Goal: Information Seeking & Learning: Check status

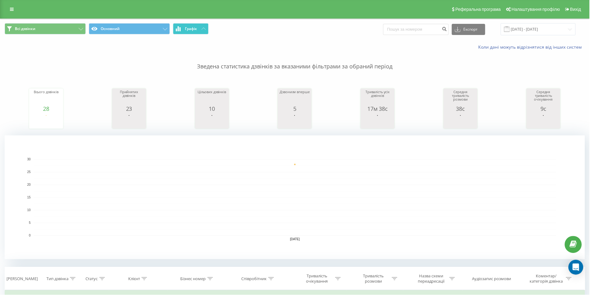
click at [194, 24] on button "Графік" at bounding box center [191, 28] width 36 height 11
click at [153, 56] on p "Зведена статистика дзвінків за вказаними фільтрами за обраний період" at bounding box center [295, 60] width 581 height 20
click at [192, 32] on button "Графік" at bounding box center [191, 28] width 36 height 11
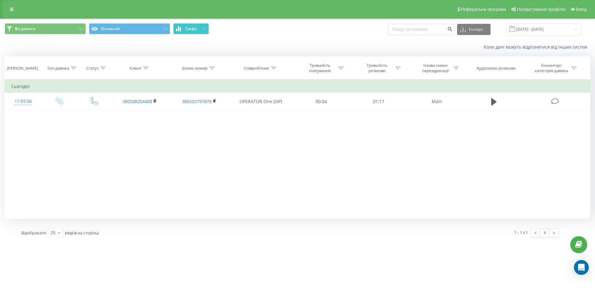
click at [192, 32] on button "Графік" at bounding box center [191, 28] width 36 height 11
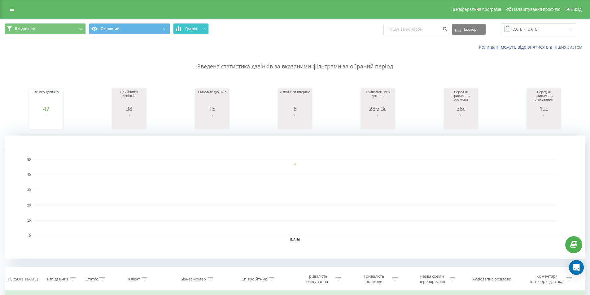
click at [192, 33] on button "Графік" at bounding box center [191, 28] width 36 height 11
click at [190, 30] on span "Графік" at bounding box center [191, 29] width 12 height 4
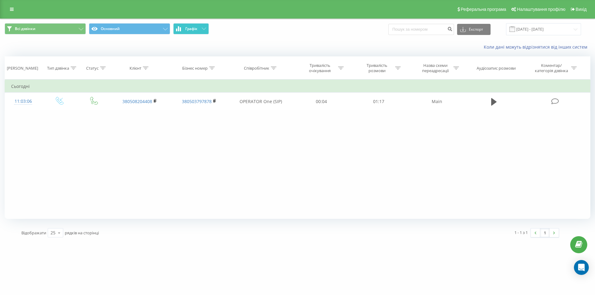
click at [190, 30] on span "Графік" at bounding box center [191, 29] width 12 height 4
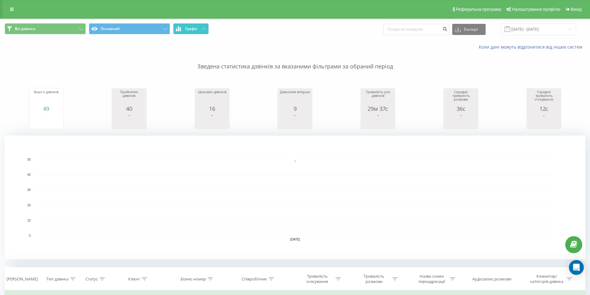
click at [202, 29] on icon at bounding box center [204, 29] width 4 height 2
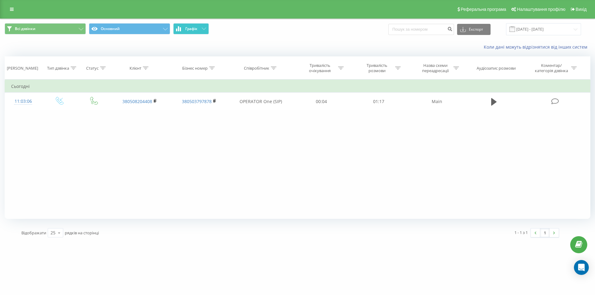
click at [202, 29] on icon at bounding box center [204, 29] width 4 height 2
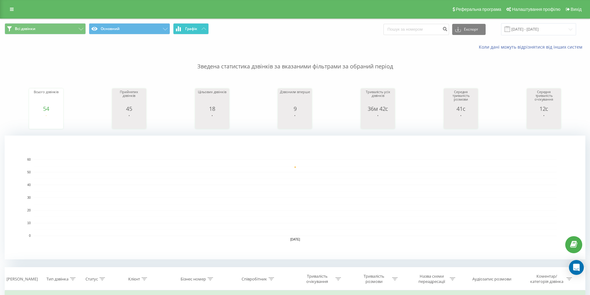
click at [191, 34] on button "Графік" at bounding box center [191, 28] width 36 height 11
click at [195, 26] on button "Графік" at bounding box center [191, 28] width 36 height 11
click at [199, 29] on button "Графік" at bounding box center [191, 28] width 36 height 11
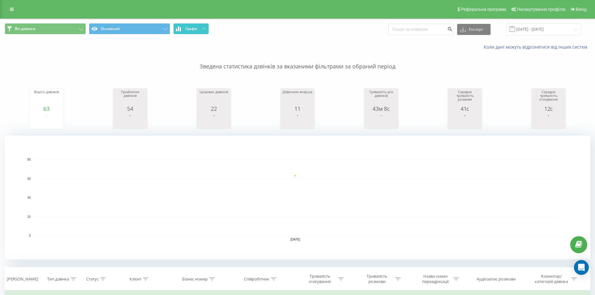
click at [199, 29] on button "Графік" at bounding box center [191, 28] width 36 height 11
click at [202, 28] on icon at bounding box center [204, 29] width 4 height 2
click at [190, 29] on span "Графік" at bounding box center [191, 29] width 12 height 4
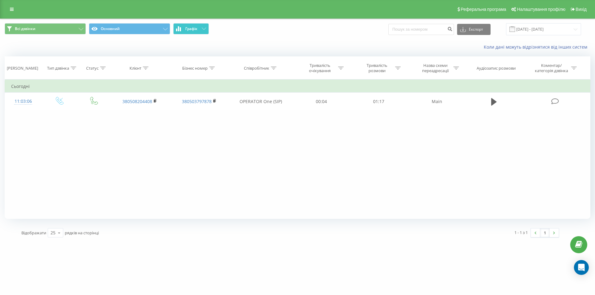
click at [190, 29] on span "Графік" at bounding box center [191, 29] width 12 height 4
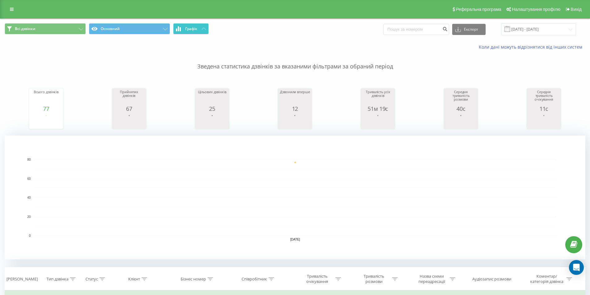
click at [188, 33] on button "Графік" at bounding box center [191, 28] width 36 height 11
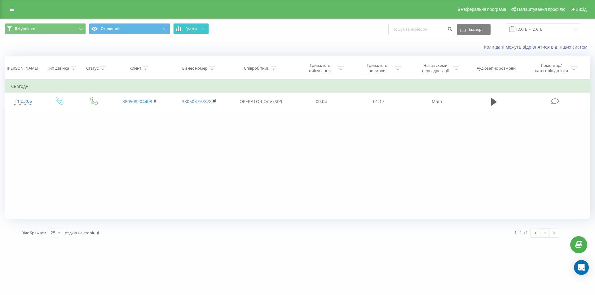
click at [188, 33] on button "Графік" at bounding box center [191, 28] width 36 height 11
